Goal: Task Accomplishment & Management: Complete application form

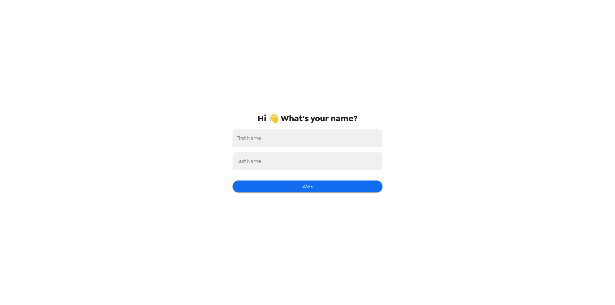
click at [251, 137] on div "First Name" at bounding box center [307, 138] width 150 height 18
click at [261, 140] on input "First Name" at bounding box center [307, 138] width 150 height 18
type input "[PERSON_NAME]"
click at [247, 167] on input "Last Name" at bounding box center [307, 161] width 150 height 18
type input "[PERSON_NAME]"
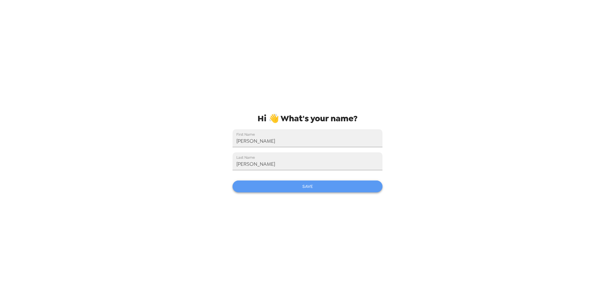
click at [311, 187] on button "Save" at bounding box center [307, 187] width 150 height 12
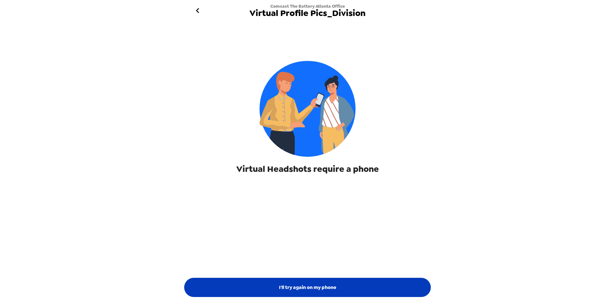
click at [311, 287] on button "I'll try again on my phone" at bounding box center [307, 287] width 246 height 19
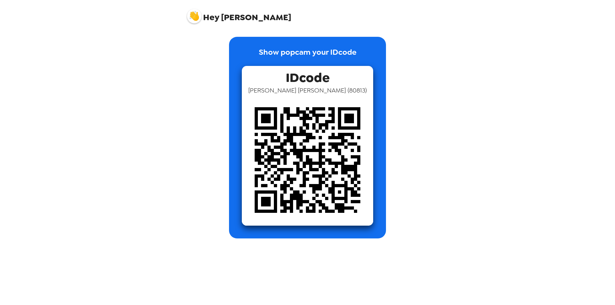
click at [590, 153] on div "Hey [PERSON_NAME] Show popcam your IDcode IDcode [PERSON_NAME] ( 80813 )" at bounding box center [307, 152] width 615 height 305
